Goal: Information Seeking & Learning: Learn about a topic

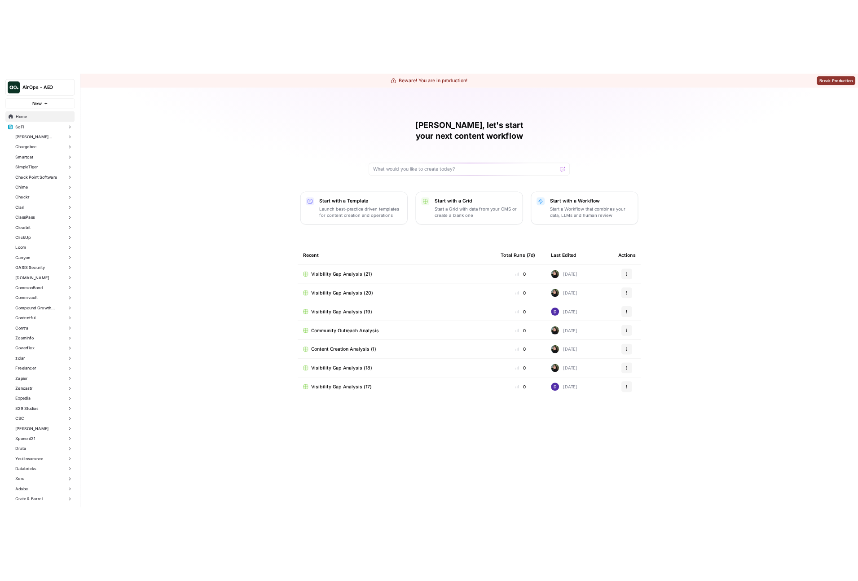
scroll to position [1221, 0]
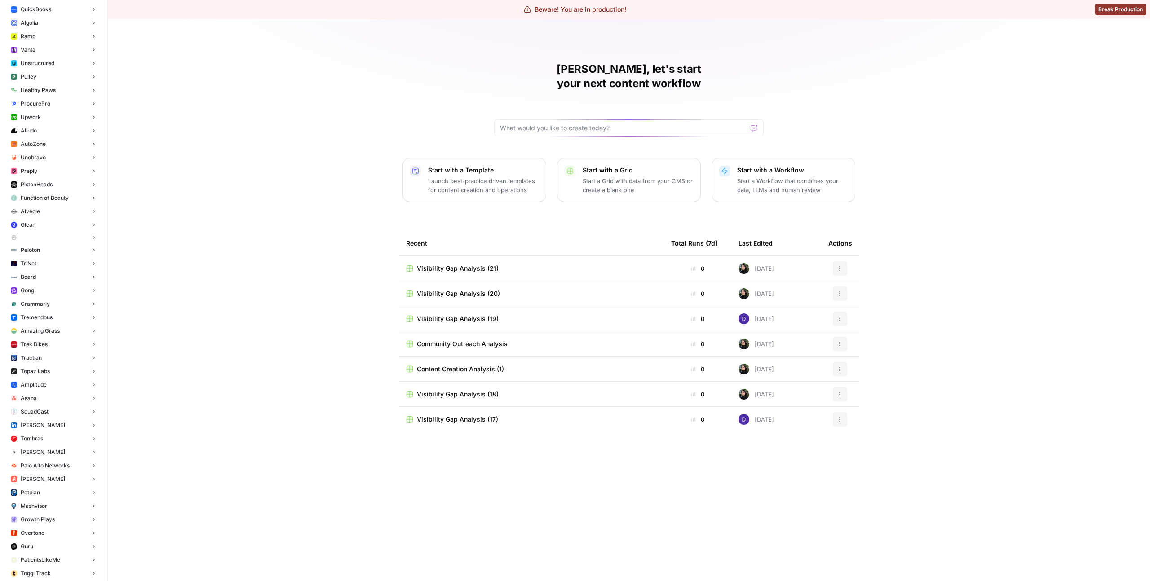
click at [62, 294] on button "Gong" at bounding box center [53, 290] width 93 height 13
click at [45, 307] on span "Insights" at bounding box center [63, 304] width 66 height 8
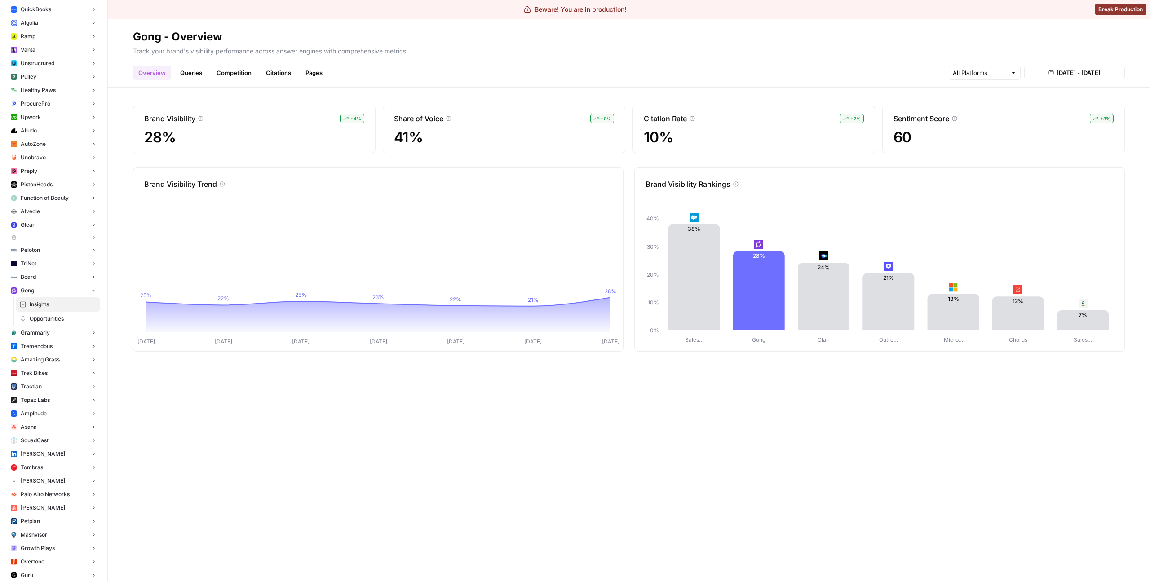
click at [465, 159] on div "Brand Visibility + 4 % 28% Share of Voice + 0 % 41% Citation Rate + 2 % 10% Sen…" at bounding box center [629, 335] width 1042 height 494
click at [26, 369] on span "Trek Bikes" at bounding box center [34, 373] width 27 height 8
click at [44, 389] on span "Insights" at bounding box center [63, 387] width 66 height 8
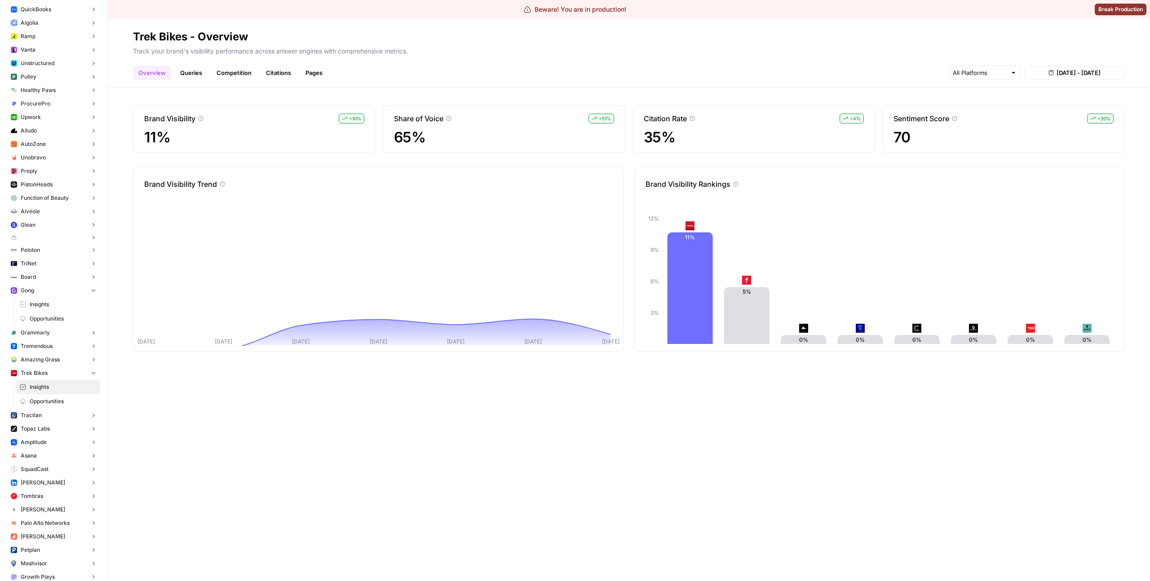
click at [384, 356] on div "Brand Visibility + 10 % 11% Share of Voice + 51 % 65% Citation Rate + 4 % 35% S…" at bounding box center [629, 335] width 1042 height 494
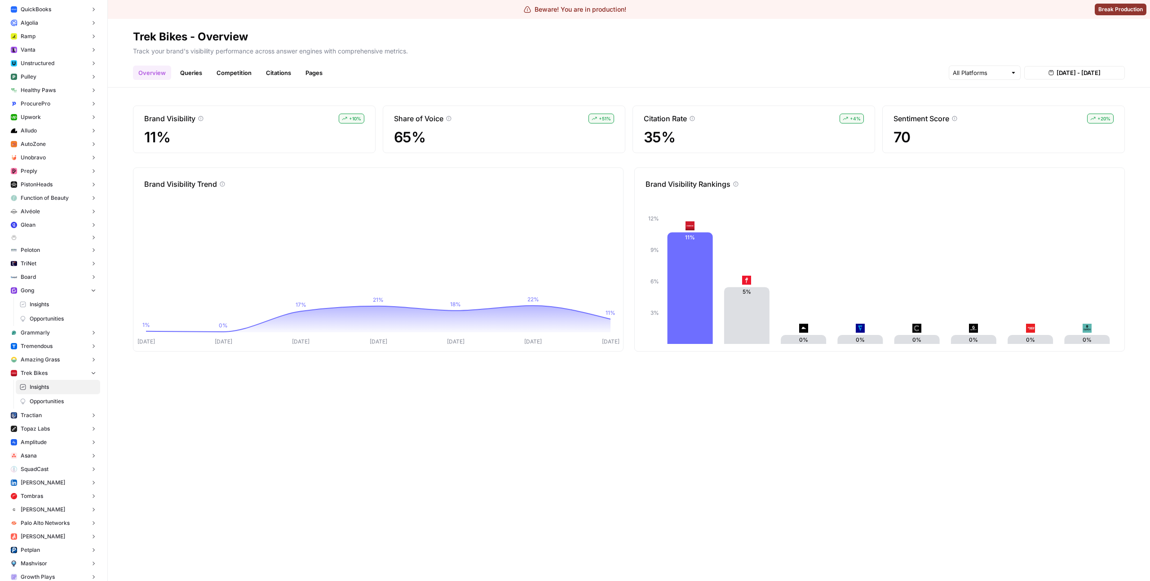
click at [30, 309] on link "Insights" at bounding box center [58, 304] width 84 height 14
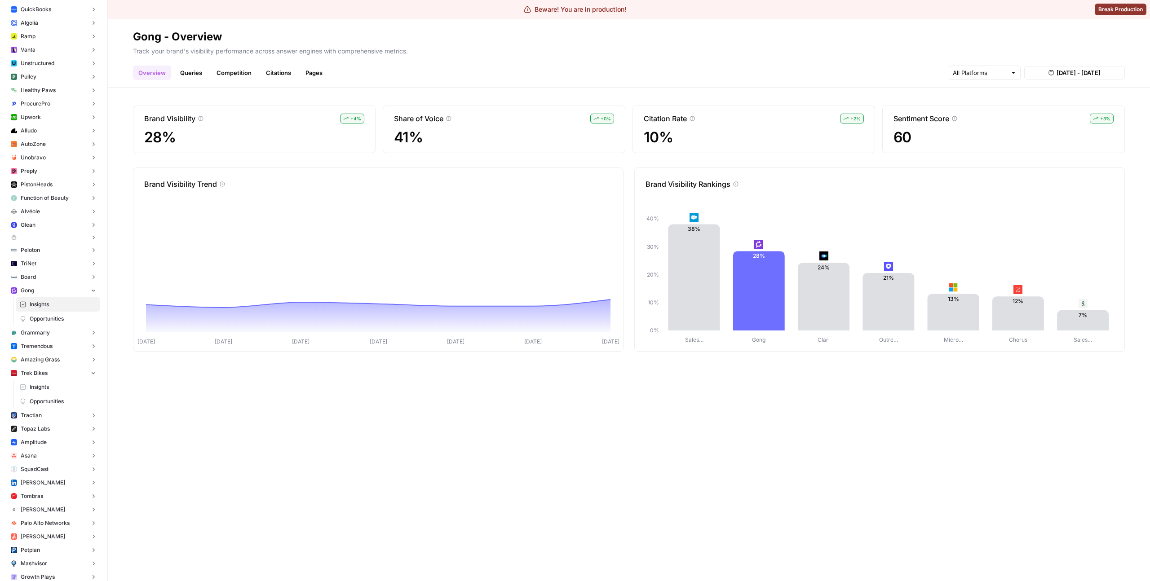
click at [188, 76] on link "Queries" at bounding box center [191, 73] width 33 height 14
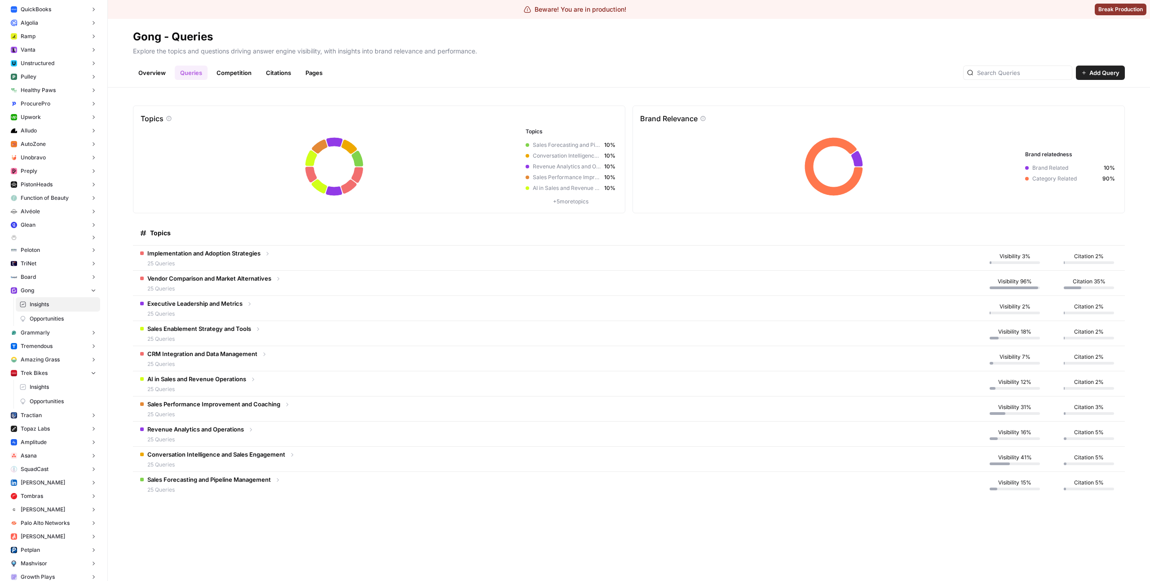
click at [273, 266] on td "Implementation and Adoption Strategies 25 Queries" at bounding box center [555, 258] width 844 height 25
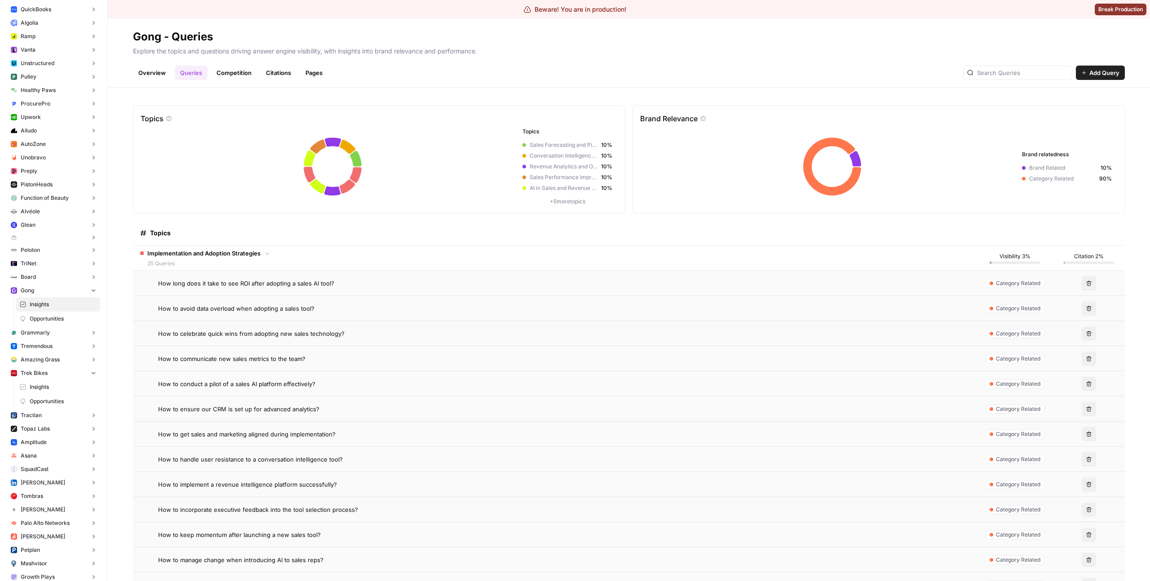
click at [373, 289] on td "How long does it take to see ROI after adopting a sales AI tool?" at bounding box center [555, 283] width 844 height 25
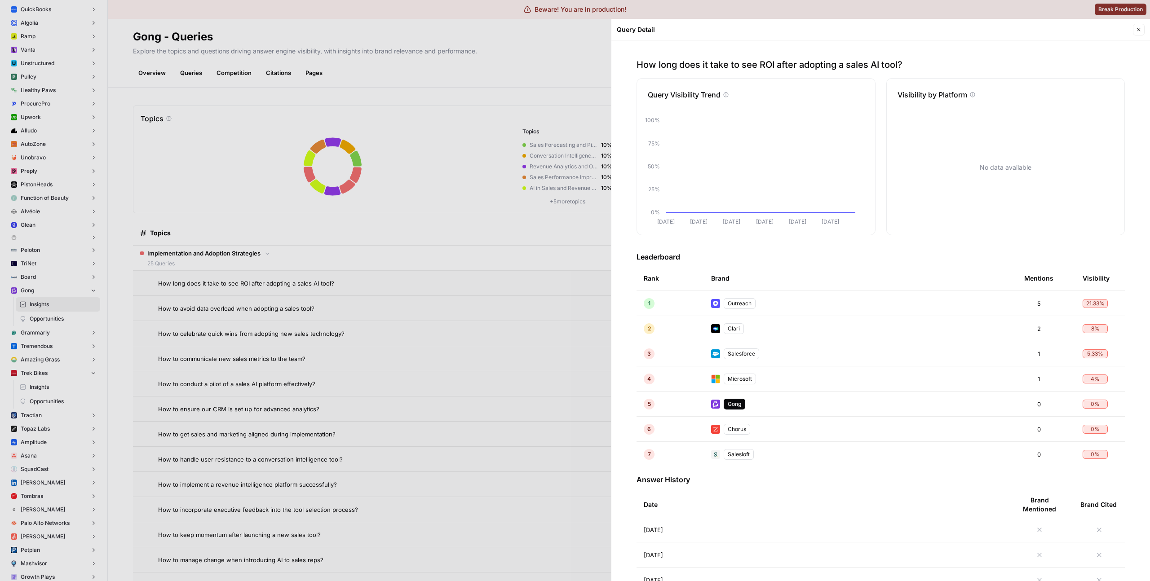
click at [459, 301] on div at bounding box center [575, 290] width 1150 height 581
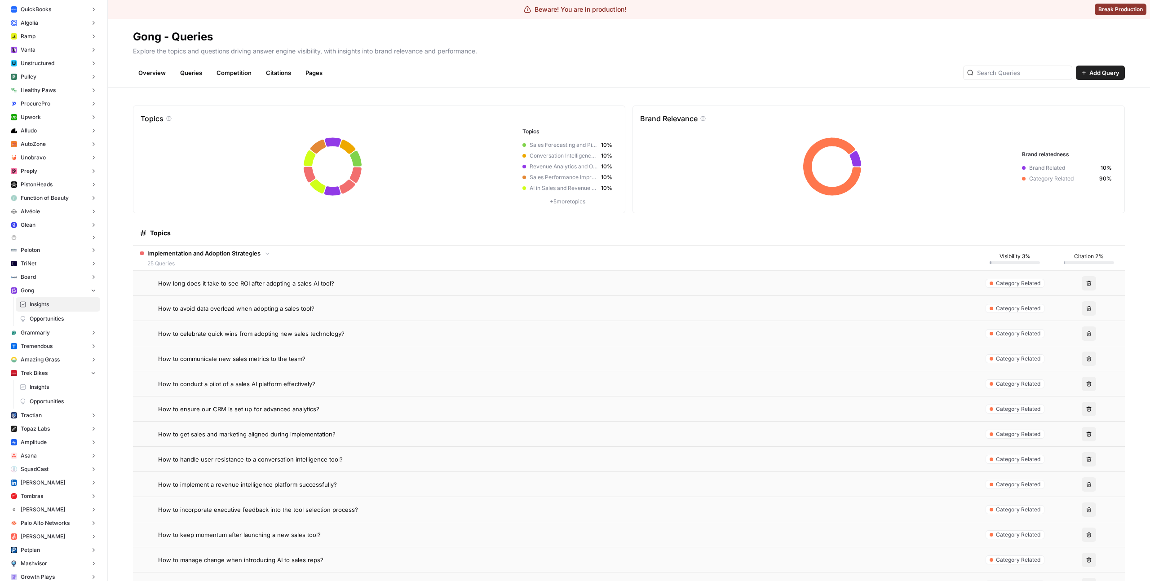
click at [394, 310] on div "How to avoid data overload when adopting a sales tool?" at bounding box center [563, 308] width 811 height 9
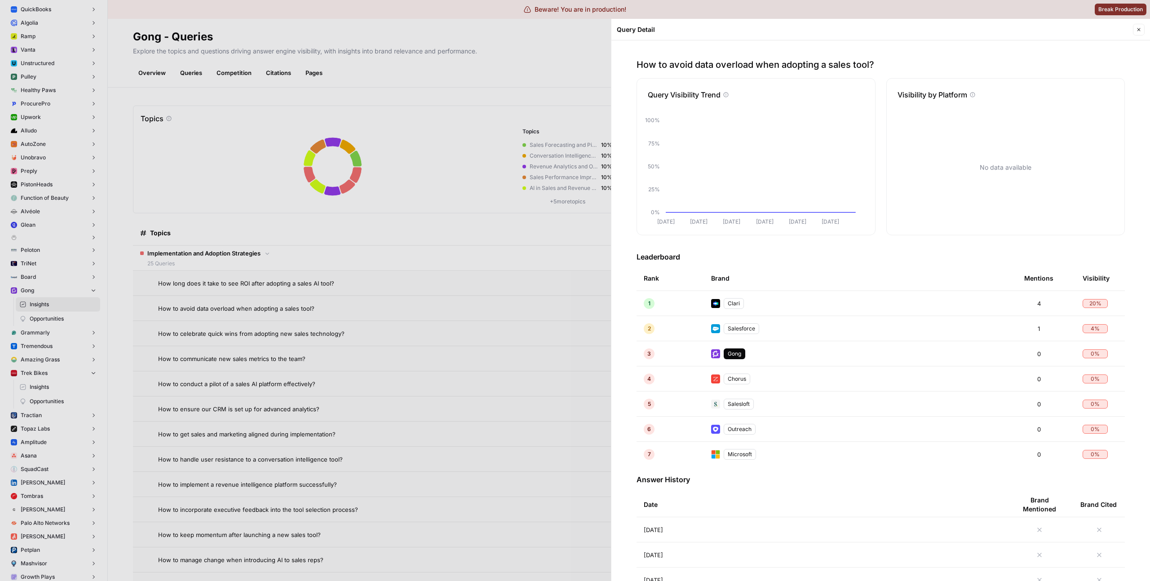
click at [411, 325] on div at bounding box center [575, 290] width 1150 height 581
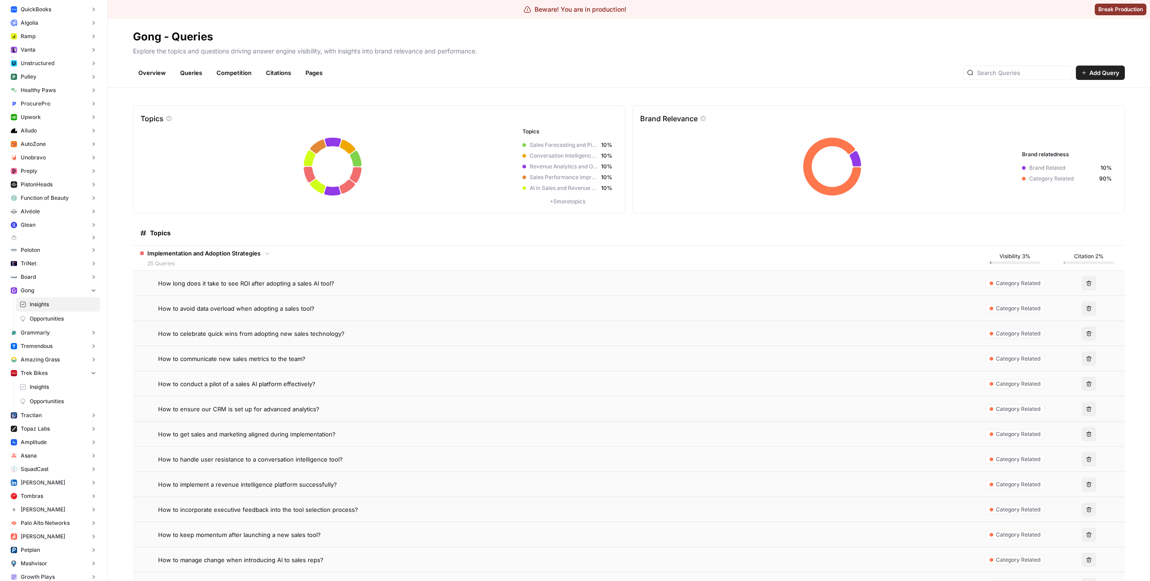
click at [409, 329] on div "How to celebrate quick wins from adopting new sales technology?" at bounding box center [563, 333] width 811 height 9
click at [402, 333] on div "How to celebrate quick wins from adopting new sales technology?" at bounding box center [563, 333] width 811 height 9
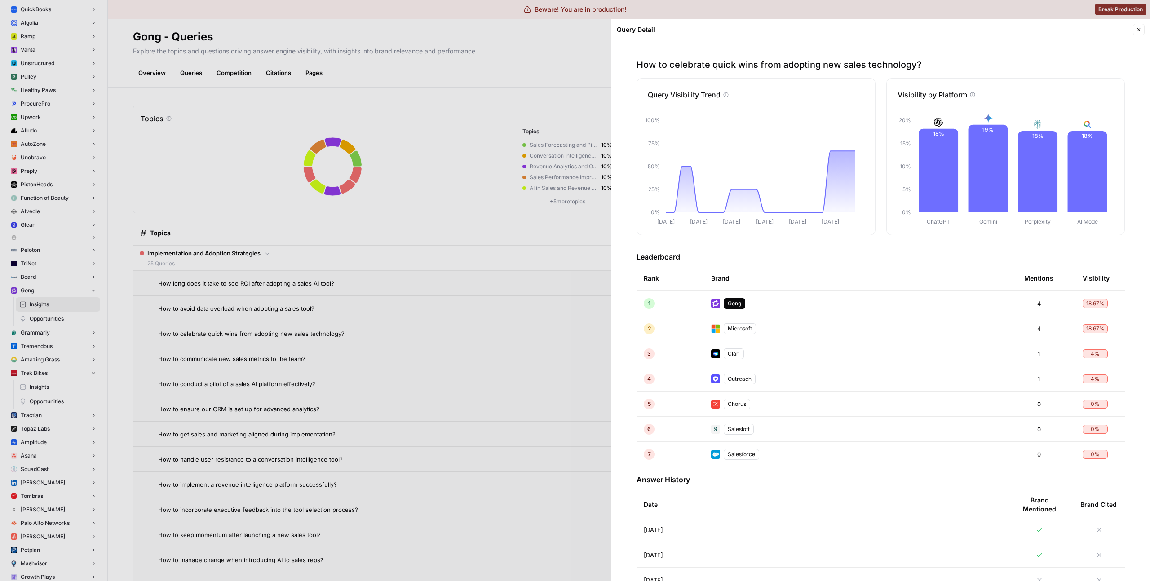
click at [497, 228] on div at bounding box center [575, 290] width 1150 height 581
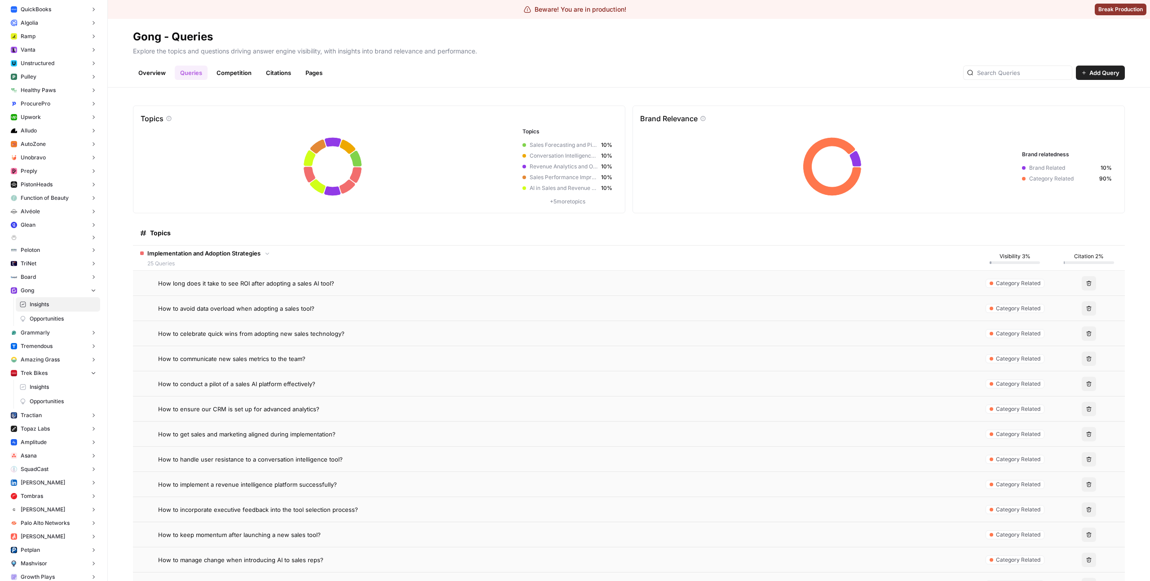
click at [155, 70] on link "Overview" at bounding box center [152, 73] width 38 height 14
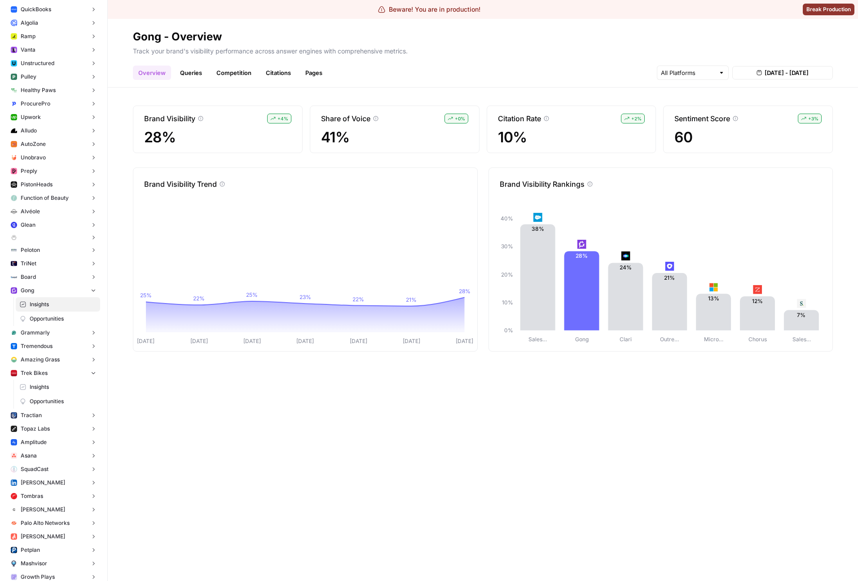
click at [643, 383] on div "Brand Visibility + 4 % 28% Share of Voice + 0 % 41% Citation Rate + 2 % 10% Sen…" at bounding box center [483, 335] width 751 height 494
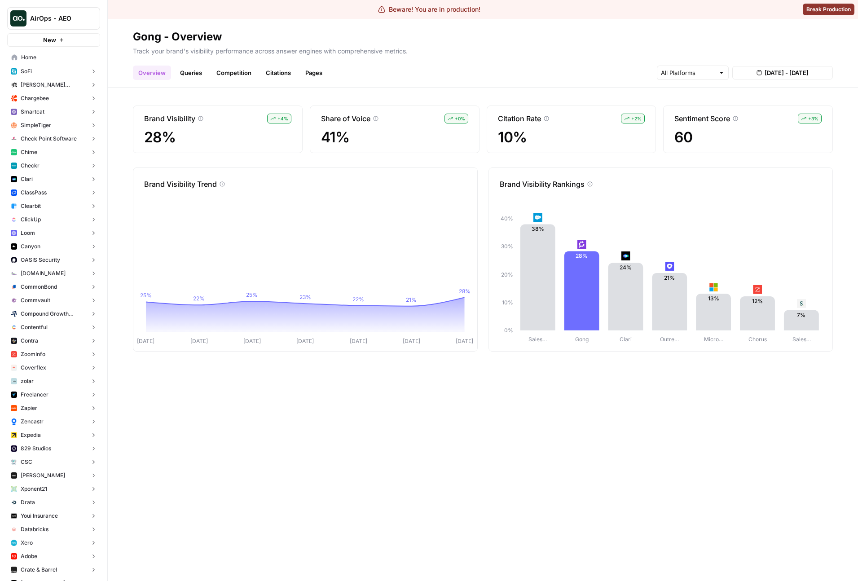
click at [801, 75] on span "[DATE] - [DATE]" at bounding box center [787, 72] width 44 height 9
click at [747, 94] on icon "button" at bounding box center [745, 95] width 6 height 6
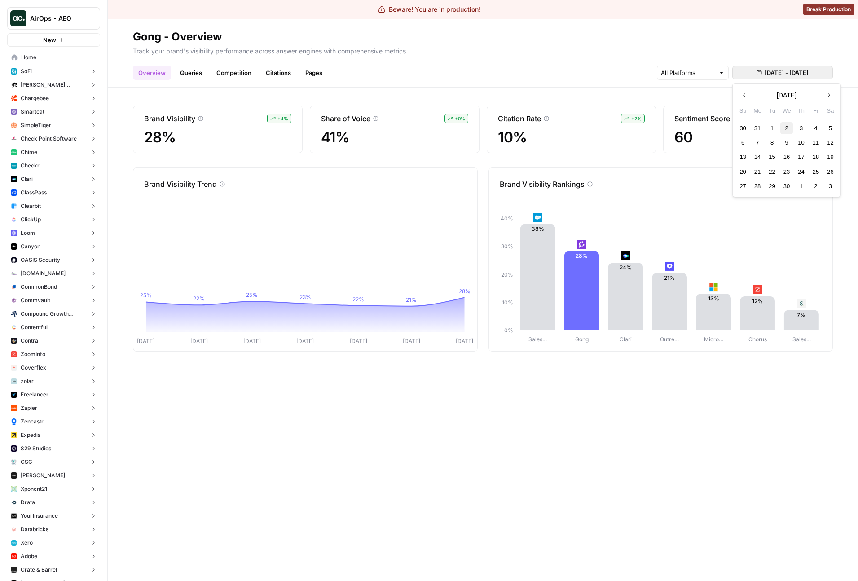
click at [791, 124] on div "2" at bounding box center [787, 128] width 12 height 12
click at [791, 159] on div "16" at bounding box center [787, 157] width 12 height 12
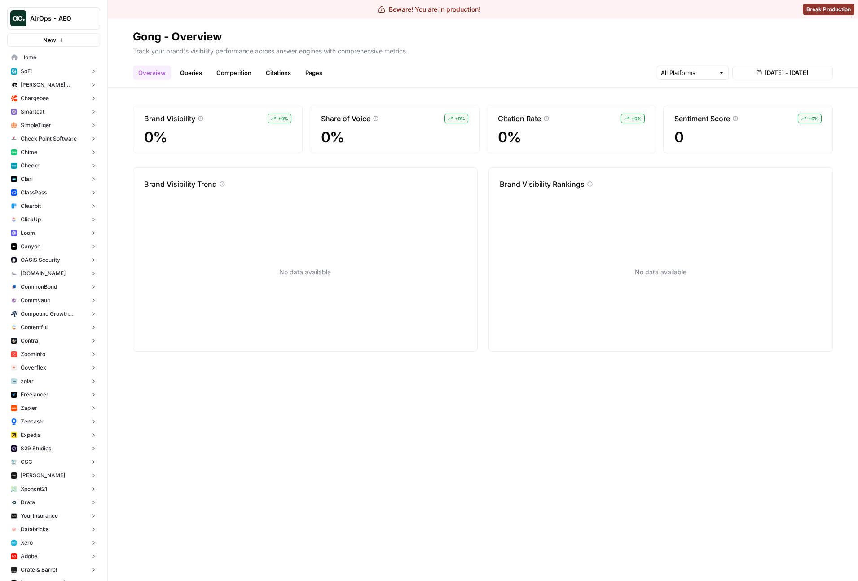
click at [765, 76] on span "Apr 2, 2025 - Apr 16, 2025" at bounding box center [787, 72] width 44 height 9
click at [816, 39] on h2 "Gong - Overview" at bounding box center [483, 37] width 700 height 14
click at [731, 245] on div "No data available" at bounding box center [661, 276] width 344 height 172
click at [610, 43] on h2 "Gong - Overview" at bounding box center [483, 37] width 700 height 14
click at [595, 297] on div "No data available" at bounding box center [661, 276] width 344 height 172
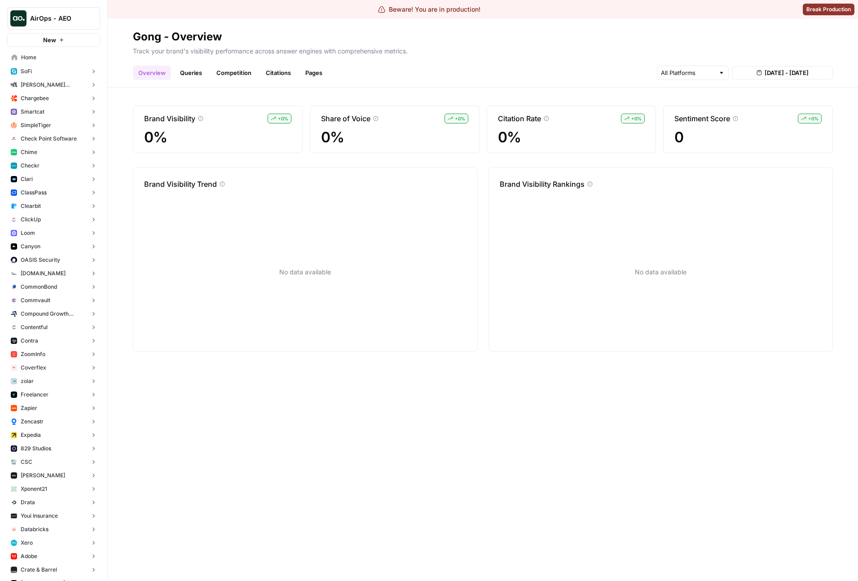
click at [218, 71] on link "Competition" at bounding box center [234, 73] width 46 height 14
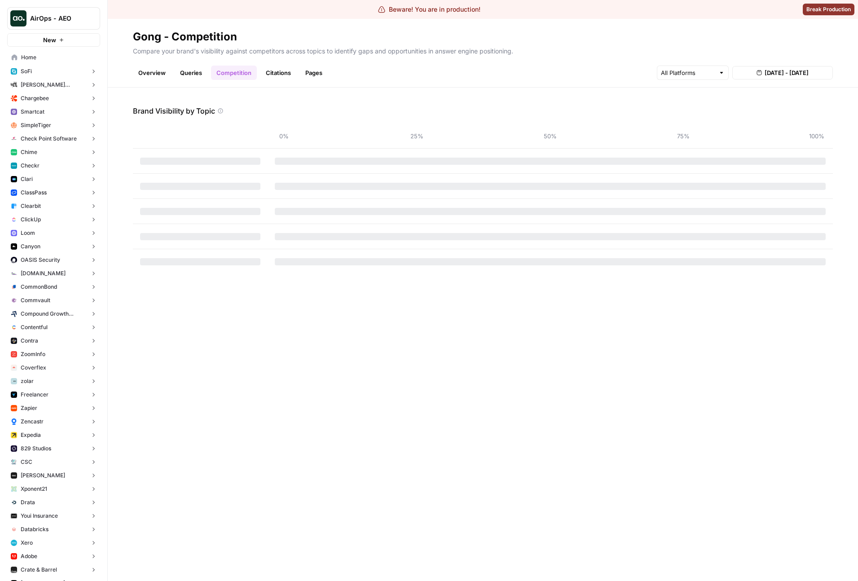
click at [164, 73] on link "Overview" at bounding box center [152, 73] width 38 height 14
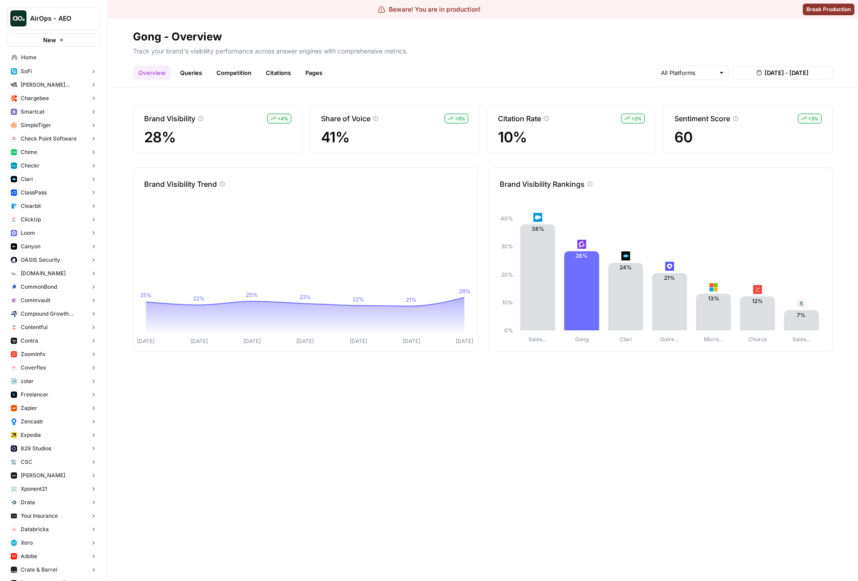
click at [54, 150] on button "Chime" at bounding box center [53, 152] width 93 height 13
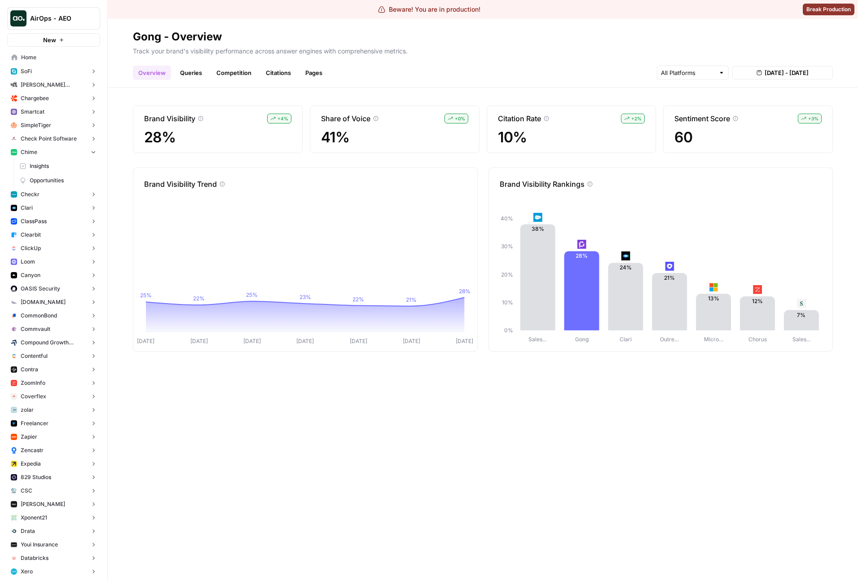
click at [57, 168] on span "Insights" at bounding box center [63, 166] width 66 height 8
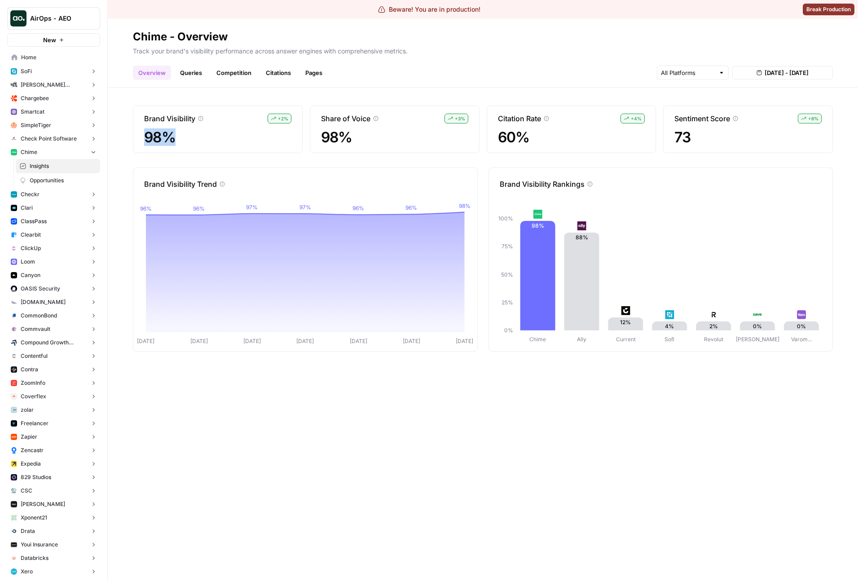
drag, startPoint x: 192, startPoint y: 141, endPoint x: 142, endPoint y: 138, distance: 49.9
click at [142, 138] on div "Brand Visibility + 2 % 98%" at bounding box center [218, 130] width 170 height 48
click at [332, 141] on span "98%" at bounding box center [394, 137] width 147 height 16
drag, startPoint x: 363, startPoint y: 139, endPoint x: 329, endPoint y: 138, distance: 33.7
click at [329, 138] on span "98%" at bounding box center [394, 137] width 147 height 16
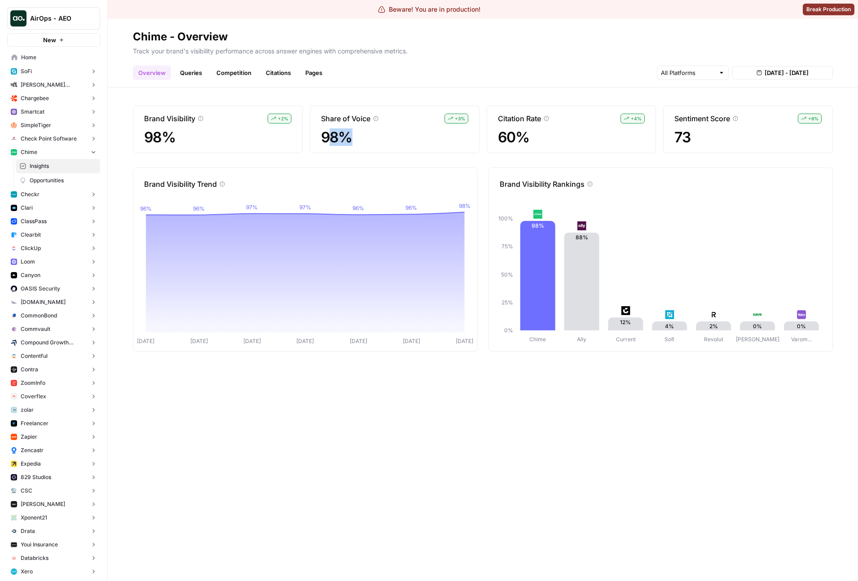
click at [332, 138] on span "98%" at bounding box center [394, 137] width 147 height 16
click at [547, 145] on span "60%" at bounding box center [571, 137] width 147 height 16
click at [201, 75] on link "Queries" at bounding box center [191, 73] width 33 height 14
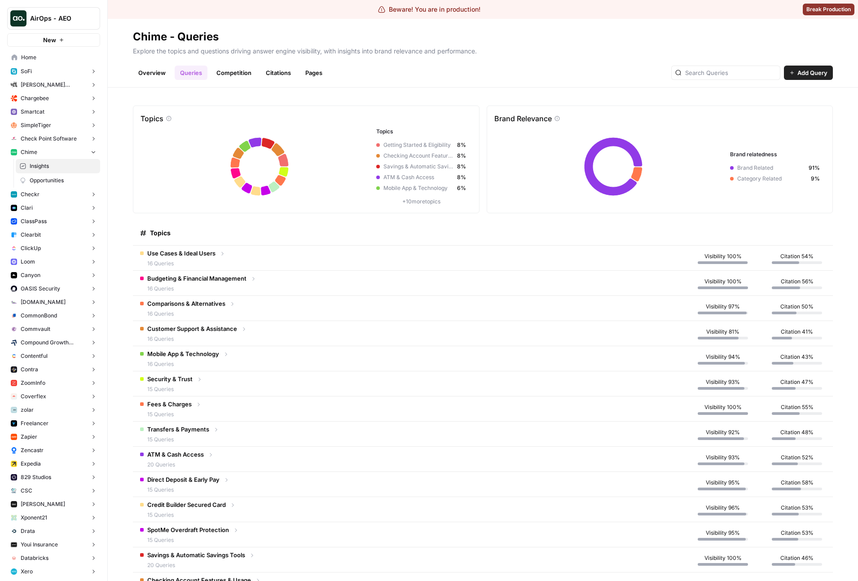
click at [323, 266] on td "Use Cases & Ideal Users 16 Queries" at bounding box center [409, 258] width 552 height 25
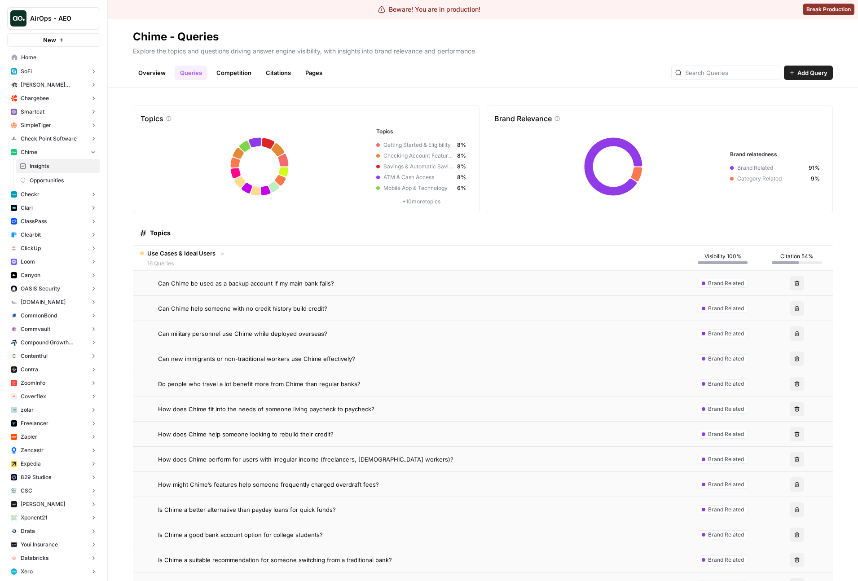
click at [466, 286] on div "Can Chime be used as a backup account if my main bank fails?" at bounding box center [418, 283] width 520 height 9
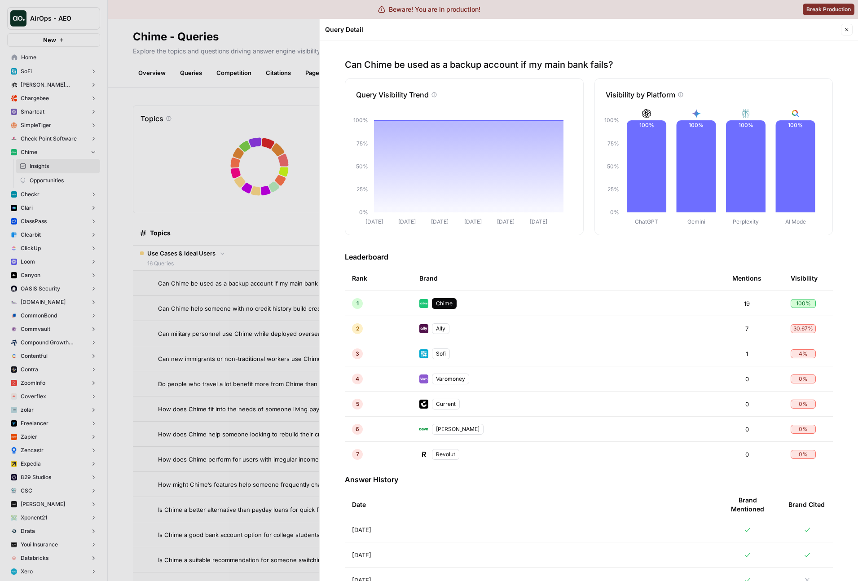
click at [525, 262] on div "Leaderboard Rank Brand Mentions Visibility 1 Chime 19 100 % 2 Ally 7 30.67 % 3 …" at bounding box center [589, 360] width 488 height 216
click at [220, 267] on div at bounding box center [429, 290] width 858 height 581
